Goal: Feedback & Contribution: Leave review/rating

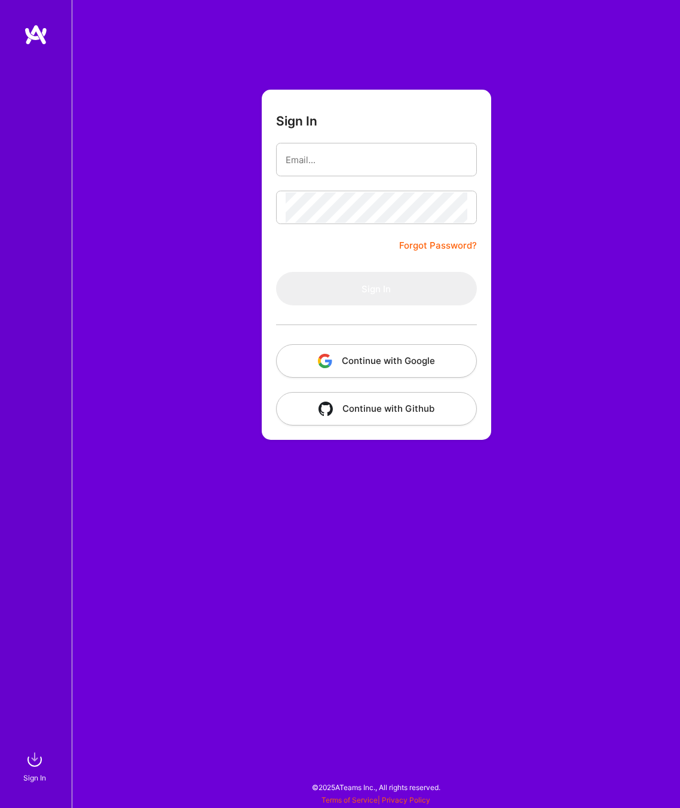
click at [340, 356] on button "Continue with Google" at bounding box center [376, 360] width 201 height 33
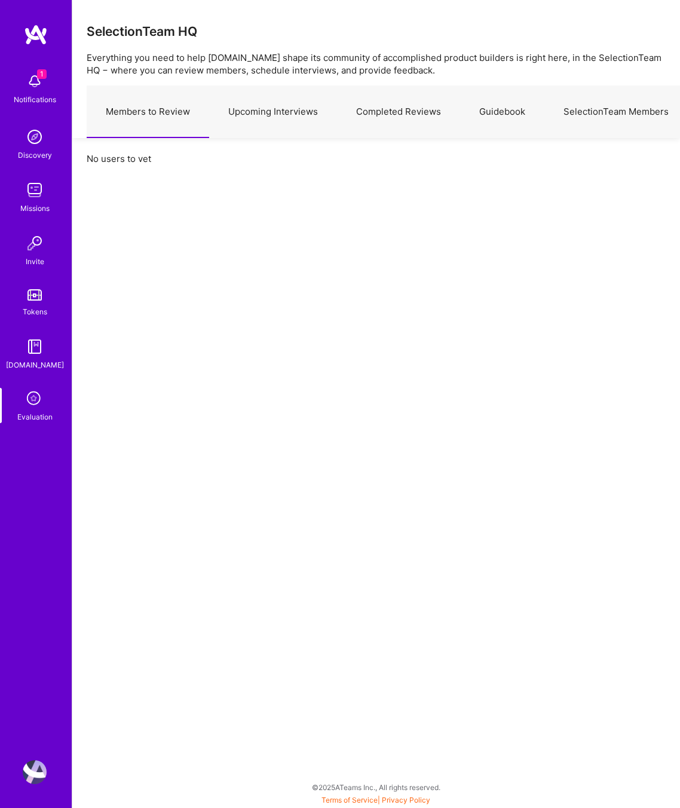
click at [274, 114] on link "Upcoming Interviews" at bounding box center [273, 112] width 128 height 52
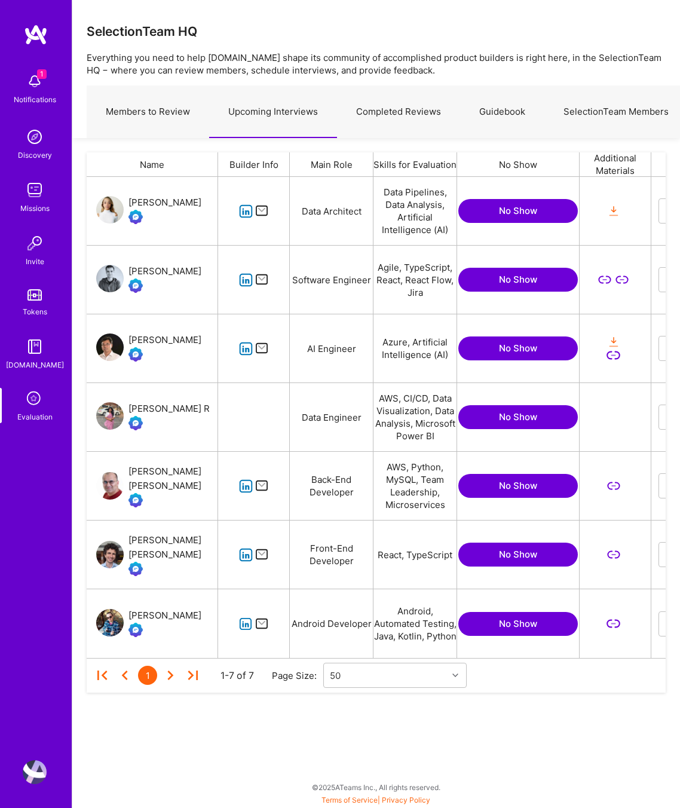
scroll to position [0, 374]
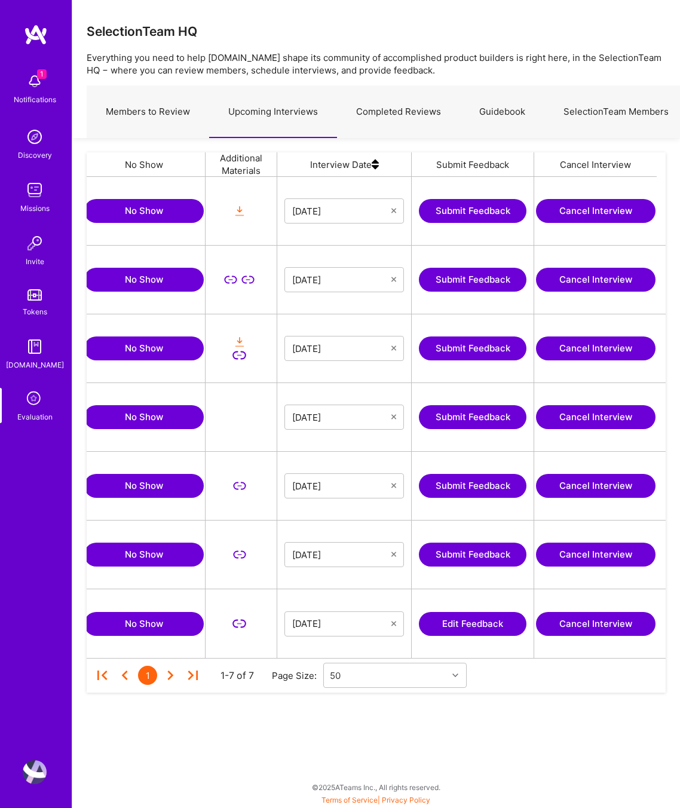
click at [494, 404] on button "Edit Feedback" at bounding box center [473, 624] width 108 height 24
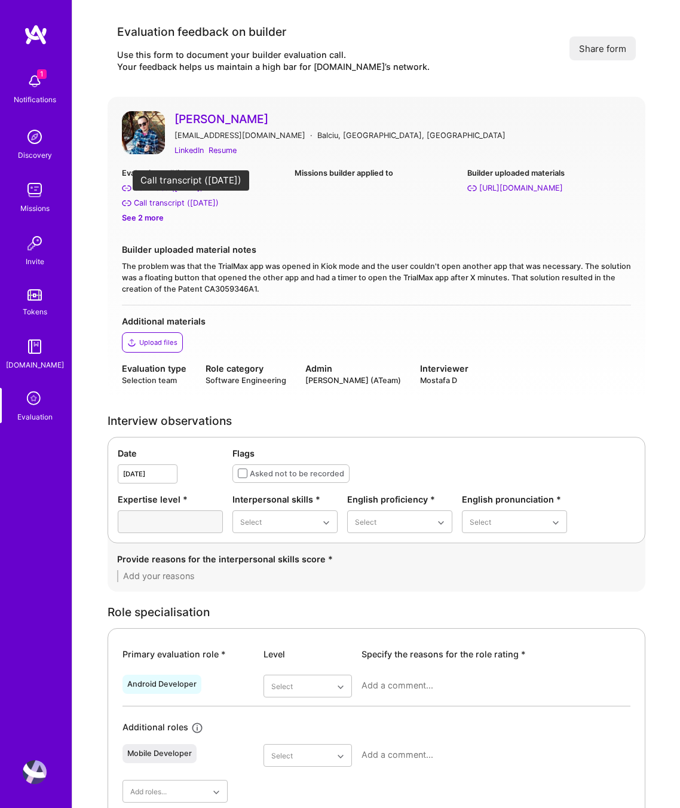
click at [188, 203] on div "Call transcript ([DATE])" at bounding box center [176, 203] width 85 height 13
click at [160, 218] on div "See 2 more" at bounding box center [203, 218] width 163 height 13
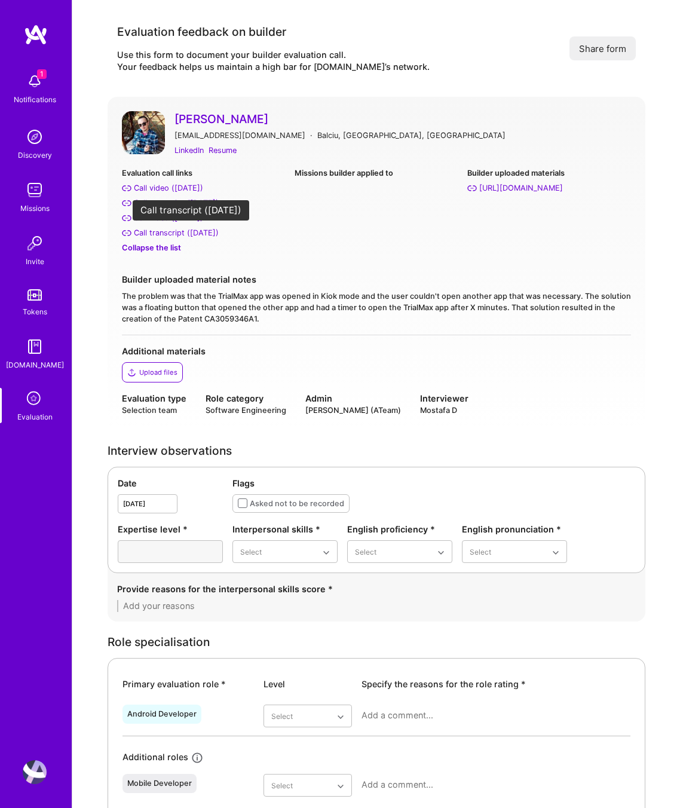
click at [175, 232] on div "Call transcript ([DATE])" at bounding box center [176, 233] width 85 height 13
click at [224, 148] on div "Resume" at bounding box center [223, 150] width 28 height 13
click at [262, 404] on div "Date [DATE] Flags Asked not to be recorded Expertise level * Interpersonal skil…" at bounding box center [377, 520] width 538 height 106
click at [273, 404] on div "Adequate" at bounding box center [285, 625] width 105 height 22
click at [387, 404] on div "Limited" at bounding box center [399, 603] width 105 height 22
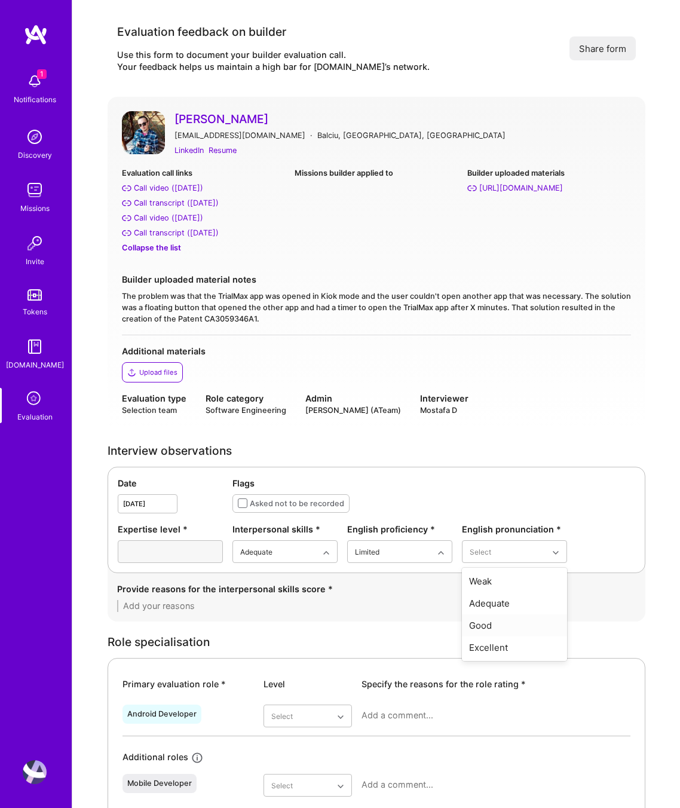
click at [496, 404] on div "Good" at bounding box center [514, 625] width 105 height 22
click at [287, 404] on div "Good" at bounding box center [285, 625] width 105 height 22
click at [182, 404] on div "Provide reasons for the interpersonal skills score *" at bounding box center [376, 589] width 519 height 13
click at [185, 404] on textarea at bounding box center [376, 606] width 519 height 12
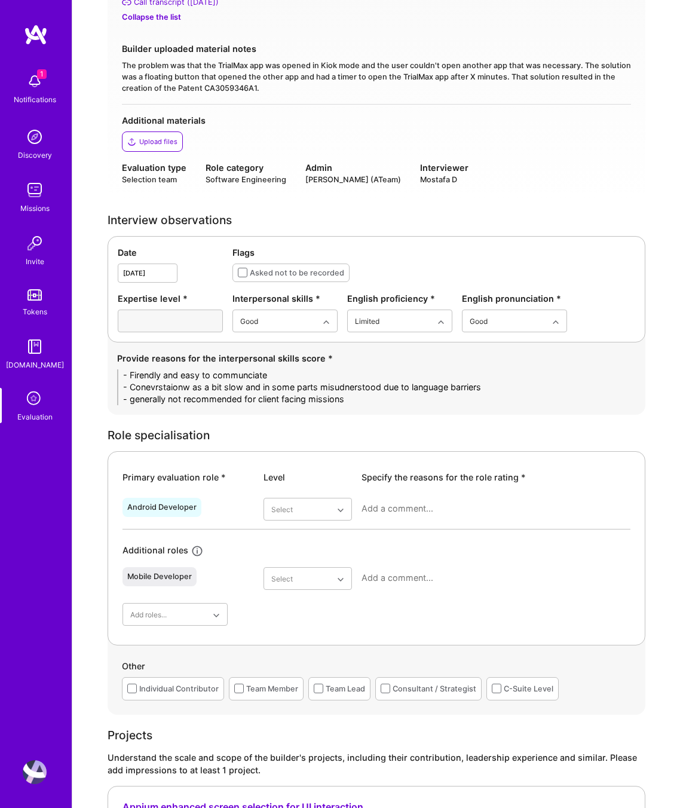
scroll to position [305, 0]
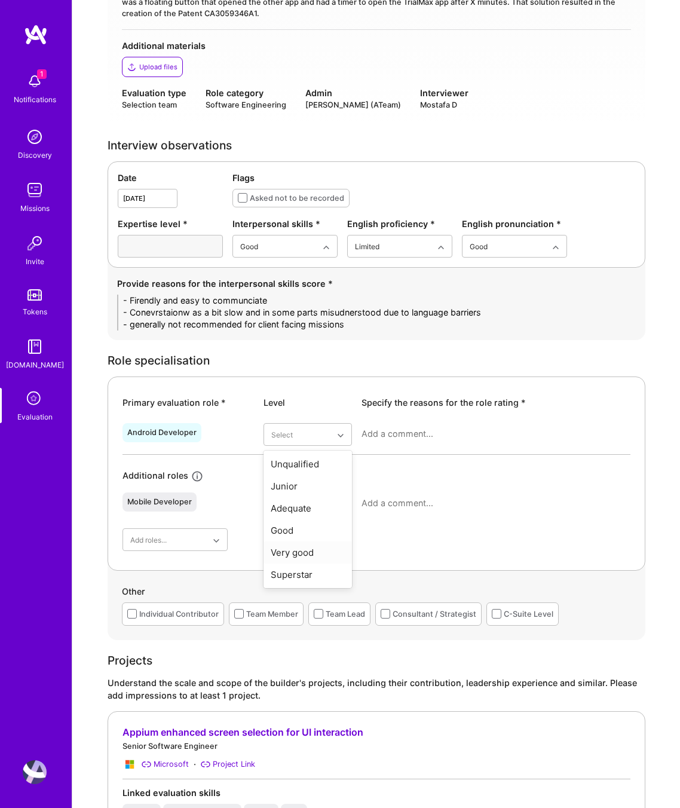
type textarea "- Firendly and easy to communciate - Conevrstaionw as a bit slow and in some pa…"
click at [310, 404] on div "Very good" at bounding box center [308, 553] width 88 height 22
click at [391, 404] on textarea at bounding box center [496, 434] width 269 height 12
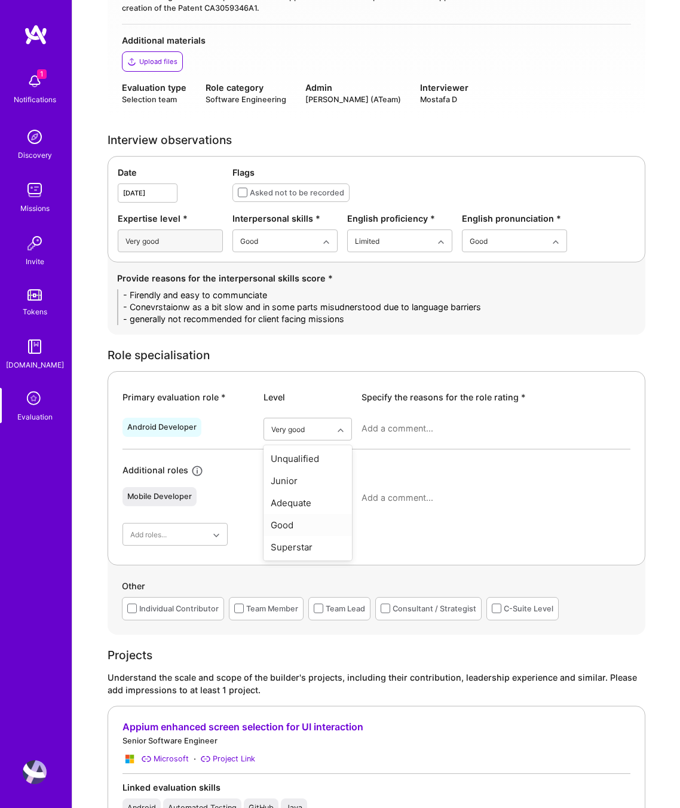
click at [301, 404] on div "Good" at bounding box center [308, 525] width 88 height 22
click at [396, 404] on div at bounding box center [496, 433] width 269 height 31
click at [391, 404] on textarea at bounding box center [496, 429] width 269 height 12
type textarea "Although"
click at [304, 404] on div "Very good" at bounding box center [308, 525] width 88 height 22
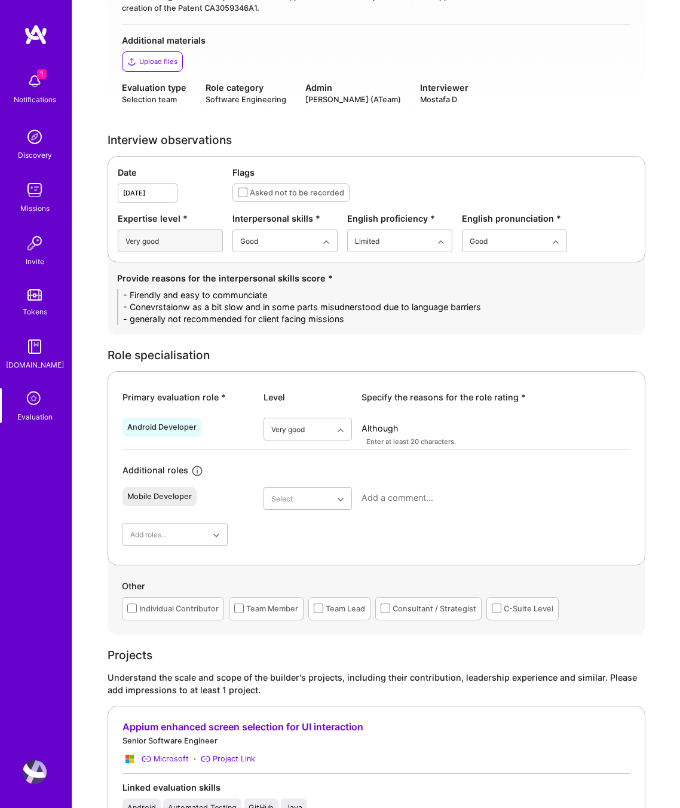
click at [423, 404] on textarea "Although" at bounding box center [496, 429] width 269 height 12
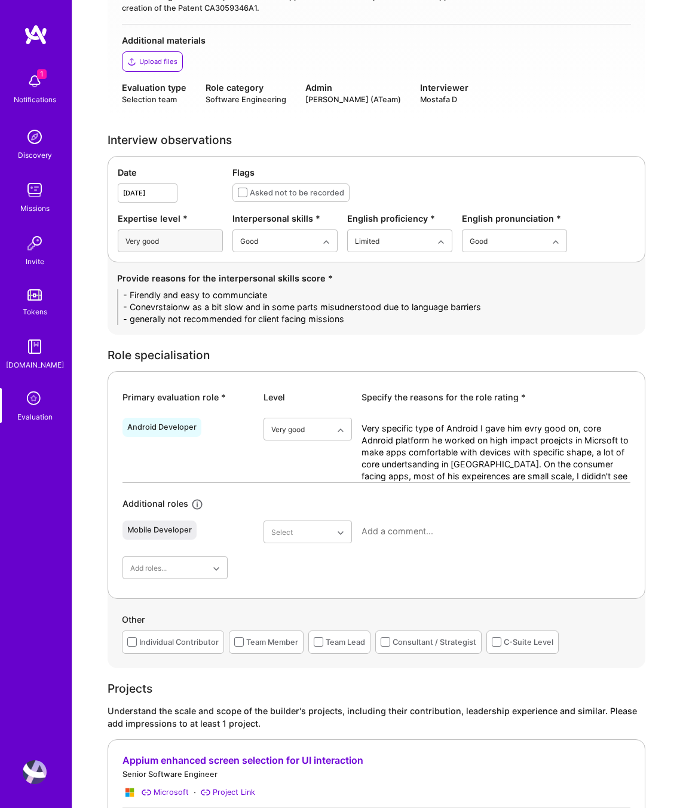
scroll to position [0, 0]
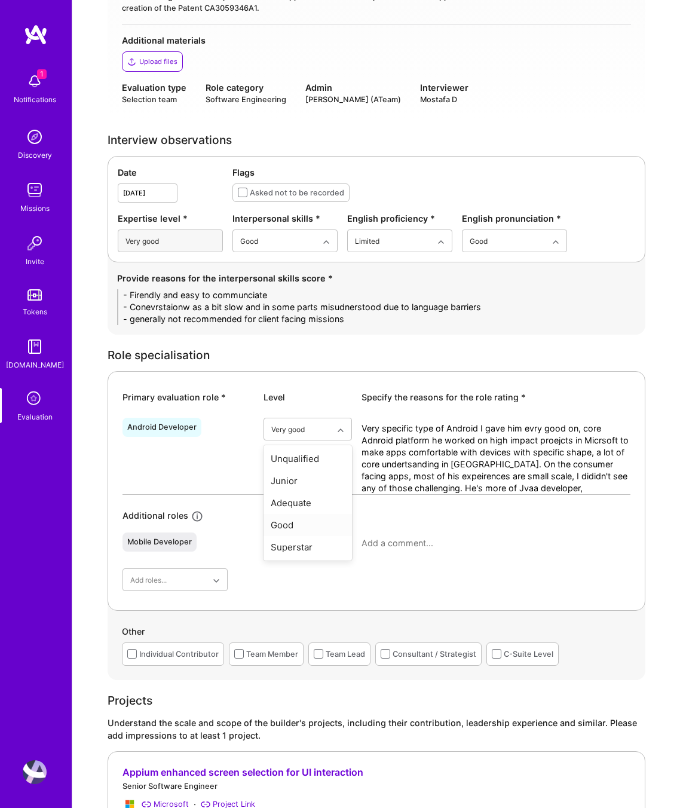
click at [287, 404] on div "Good" at bounding box center [308, 525] width 88 height 22
click at [542, 404] on textarea "Very specific type of Android I gave him evry good on, core Adnroid platform he…" at bounding box center [496, 459] width 269 height 72
type textarea "Very specific type of Android I gave him evry good on, core Adnroid platform he…"
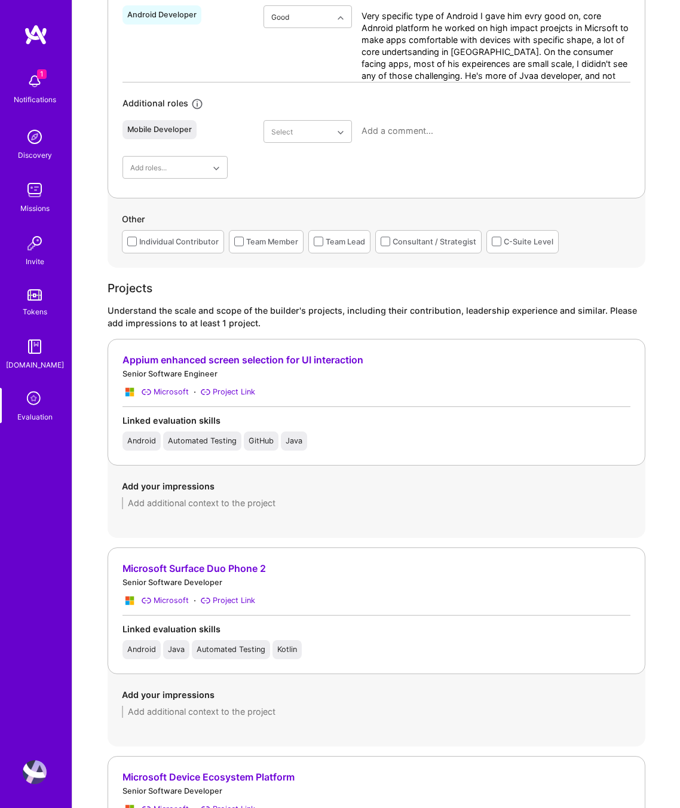
scroll to position [779, 0]
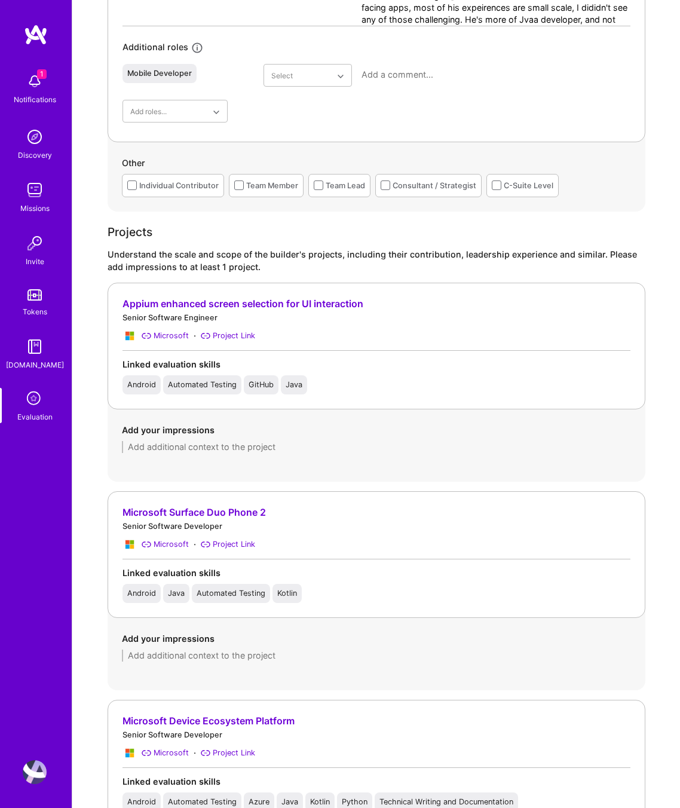
click at [206, 404] on textarea at bounding box center [376, 447] width 509 height 12
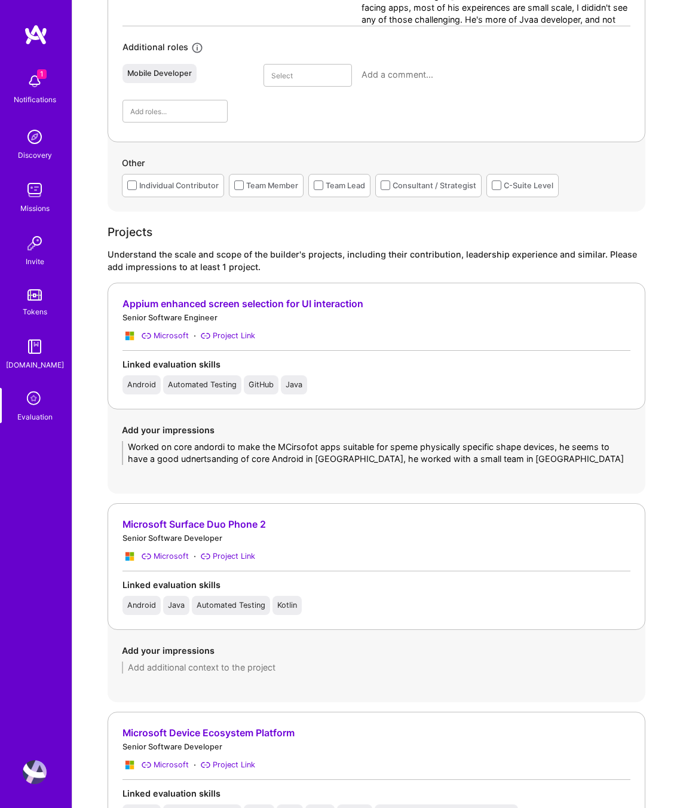
type textarea "Worked on core andordi to make the MCirsofot apps suitable for speme physically…"
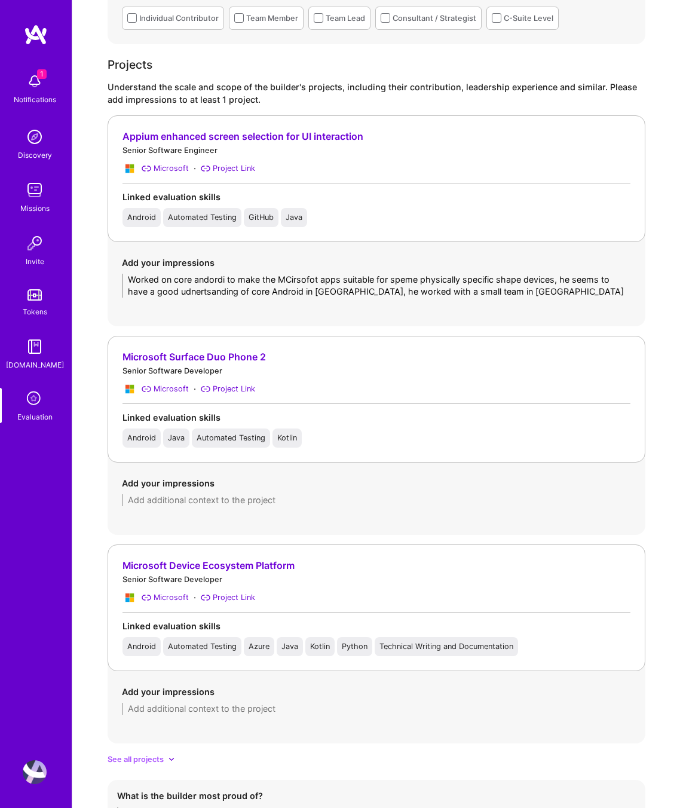
drag, startPoint x: 524, startPoint y: 286, endPoint x: -11, endPoint y: 251, distance: 536.1
click at [0, 251] on html "1 1 Notifications Discovery Missions Invite Tokens [DOMAIN_NAME] Evaluation Pro…" at bounding box center [340, 378] width 680 height 2651
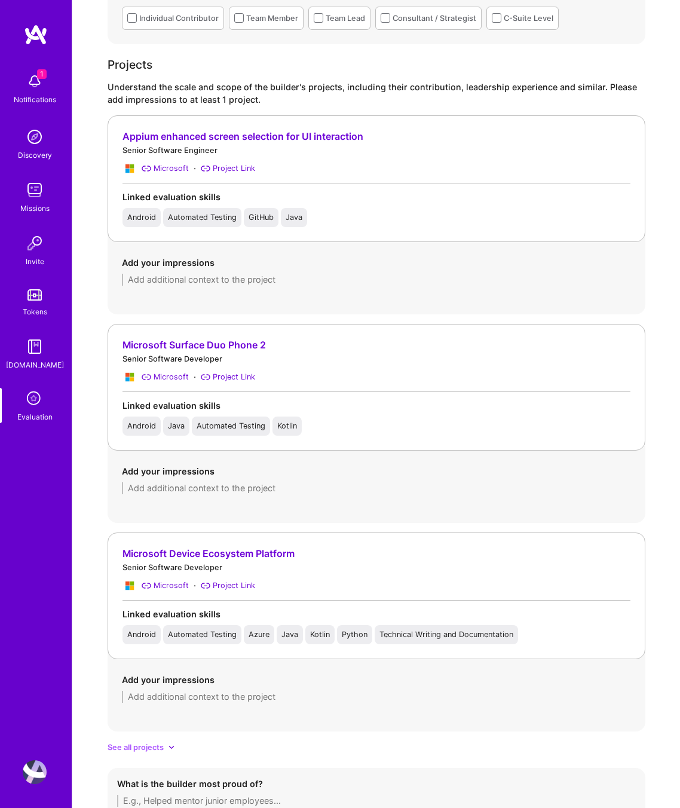
click at [187, 404] on textarea at bounding box center [376, 488] width 509 height 12
paste textarea "Worked on core andordi to make the MCirsofot apps suitable for speme physically…"
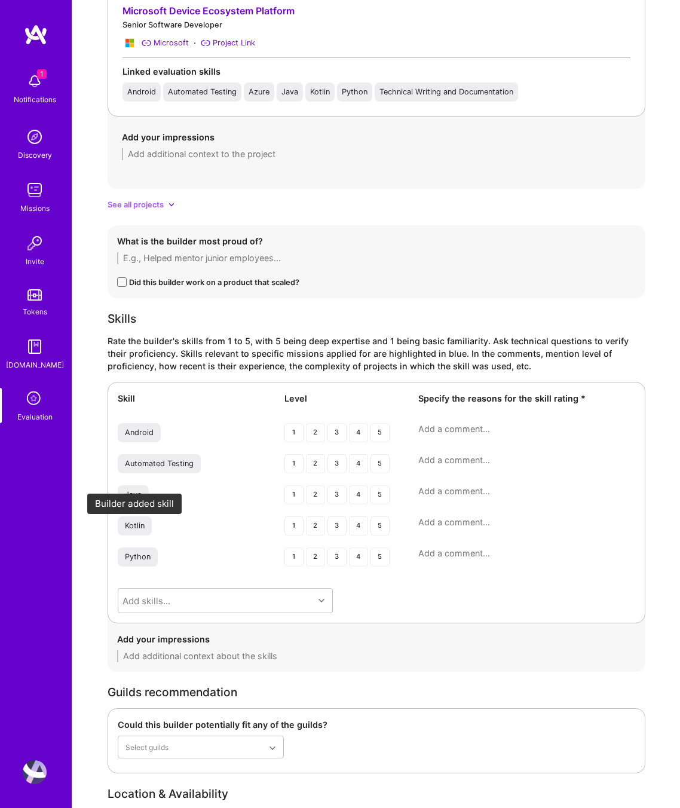
scroll to position [1604, 0]
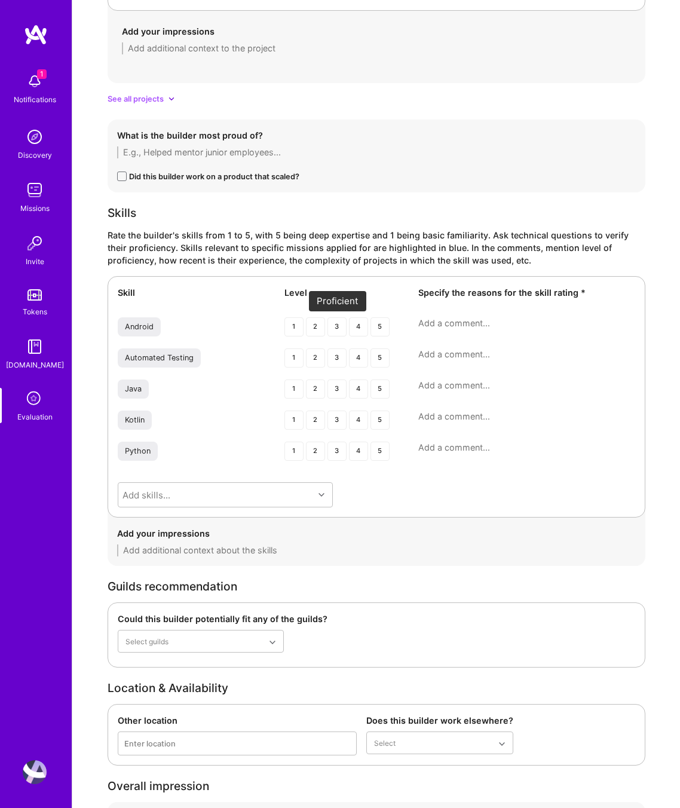
type textarea "Worked on core andordi to make the MCirsofot apps suitable for speme physically…"
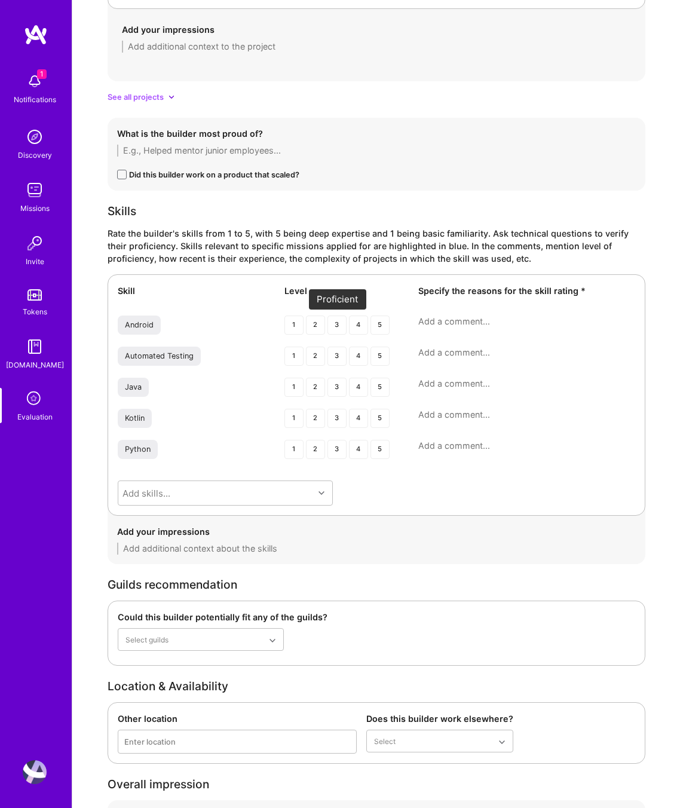
click at [334, 333] on div "3" at bounding box center [337, 325] width 19 height 19
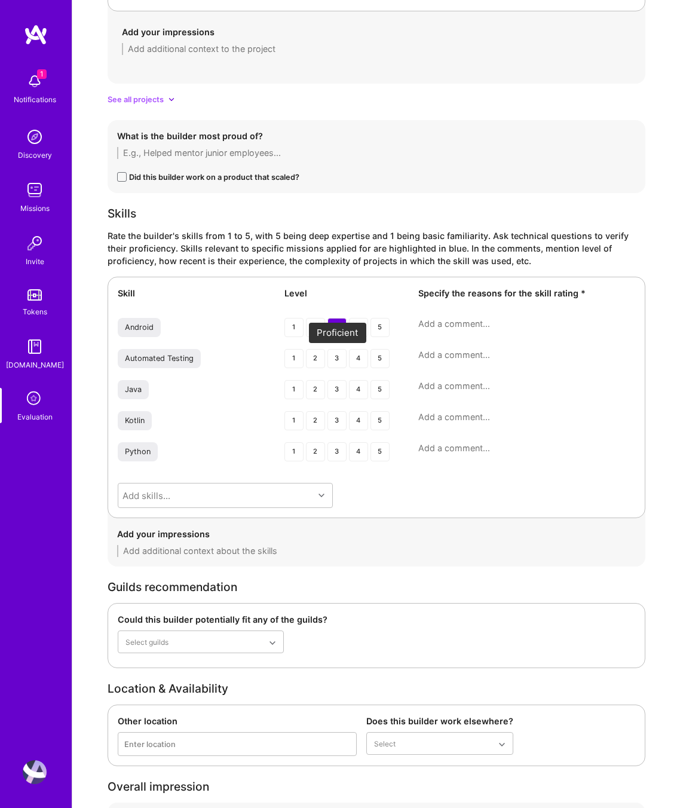
click at [339, 363] on div "3" at bounding box center [337, 358] width 19 height 19
click at [337, 387] on div "3" at bounding box center [337, 389] width 19 height 19
click at [339, 404] on div "3" at bounding box center [337, 420] width 19 height 19
click at [312, 404] on div "2" at bounding box center [315, 451] width 19 height 19
click at [442, 318] on textarea at bounding box center [526, 324] width 217 height 12
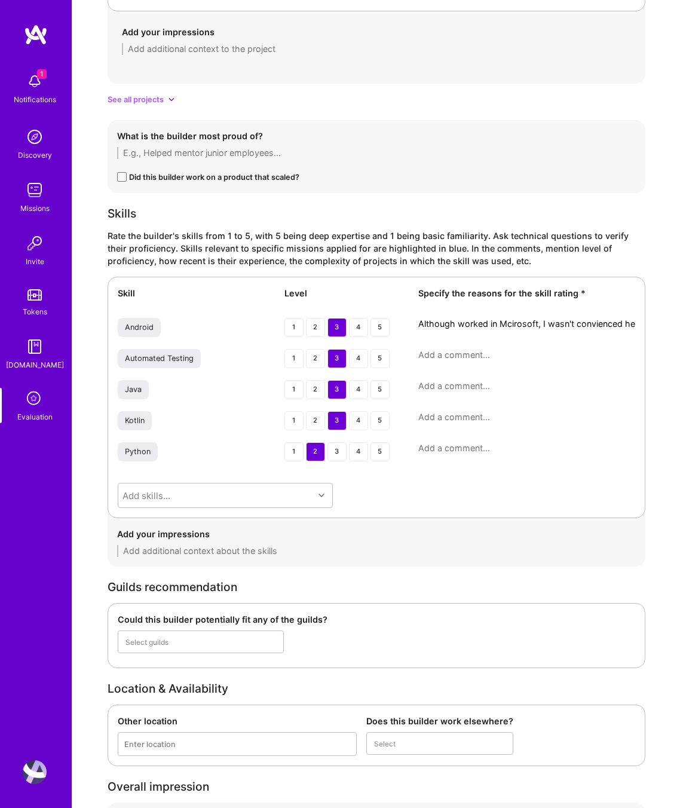
scroll to position [0, 0]
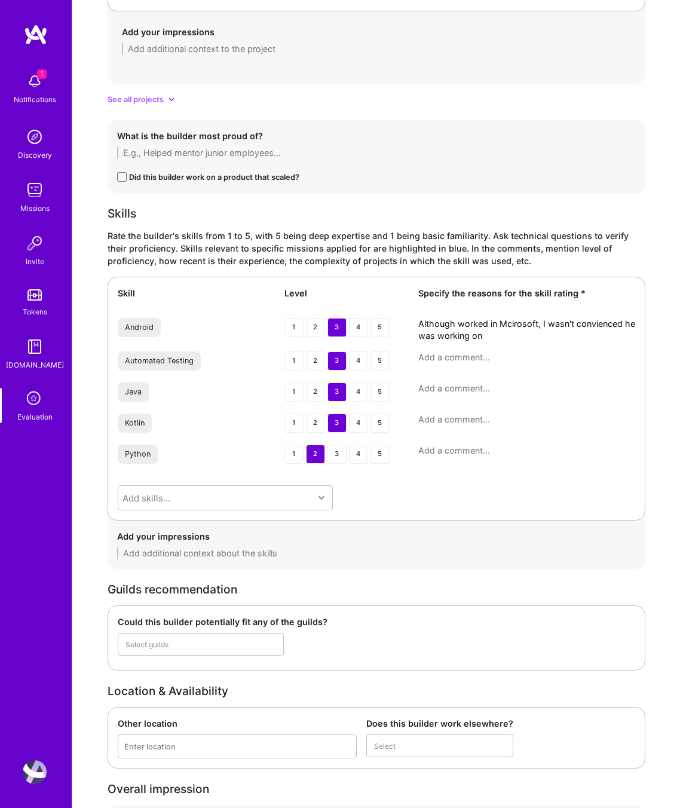
type textarea "Although worked in Mcirosoft, I wasn't convienced he was working on"
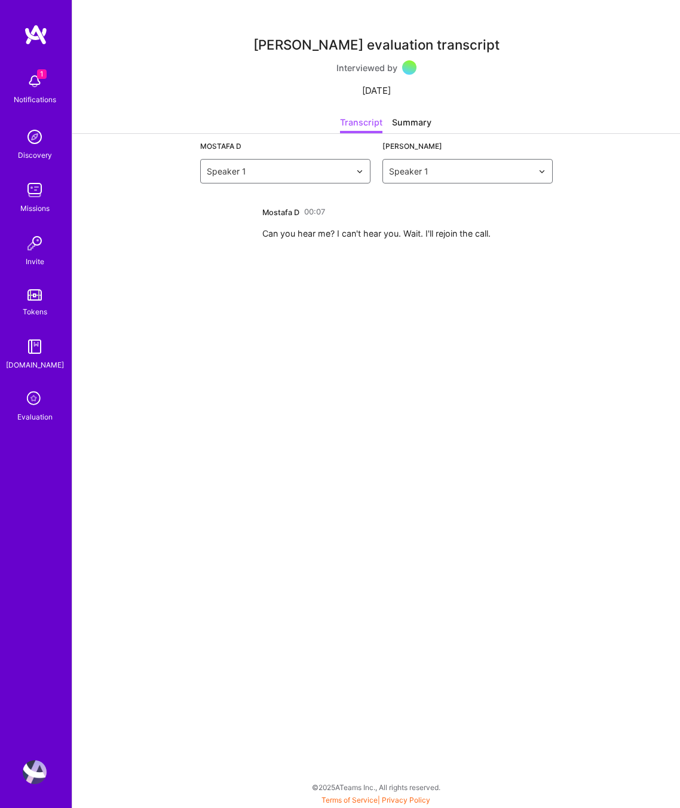
click at [267, 265] on div "[PERSON_NAME] evaluation transcript Interviewed by [DATE] Transcript Summary Mo…" at bounding box center [376, 404] width 608 height 808
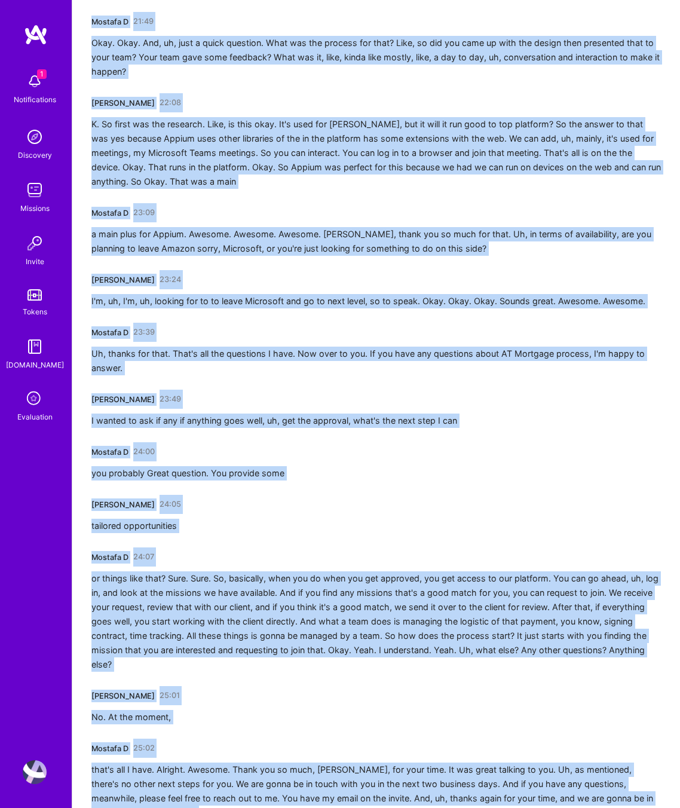
scroll to position [4377, 0]
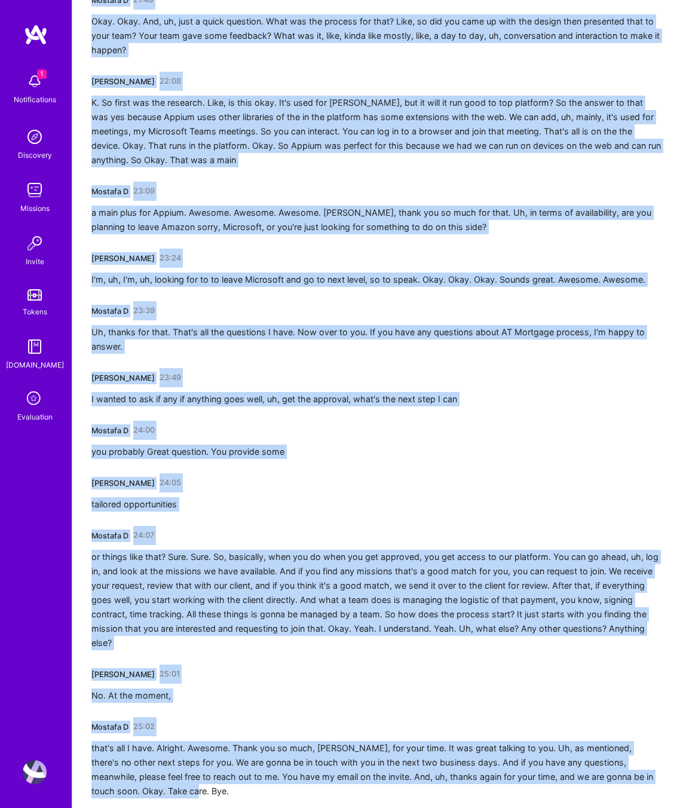
drag, startPoint x: 92, startPoint y: 212, endPoint x: 680, endPoint y: 808, distance: 836.4
copy div "Mostafa D 00:05 Alright. What about now? Mihai Huminiuc 00:06 I can hear you. U…"
